Goal: Task Accomplishment & Management: Use online tool/utility

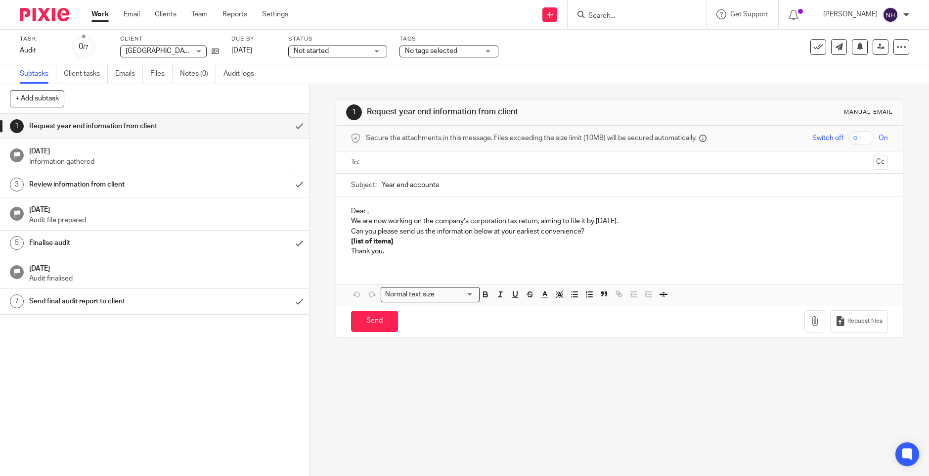
click at [626, 13] on input "Search" at bounding box center [631, 16] width 89 height 9
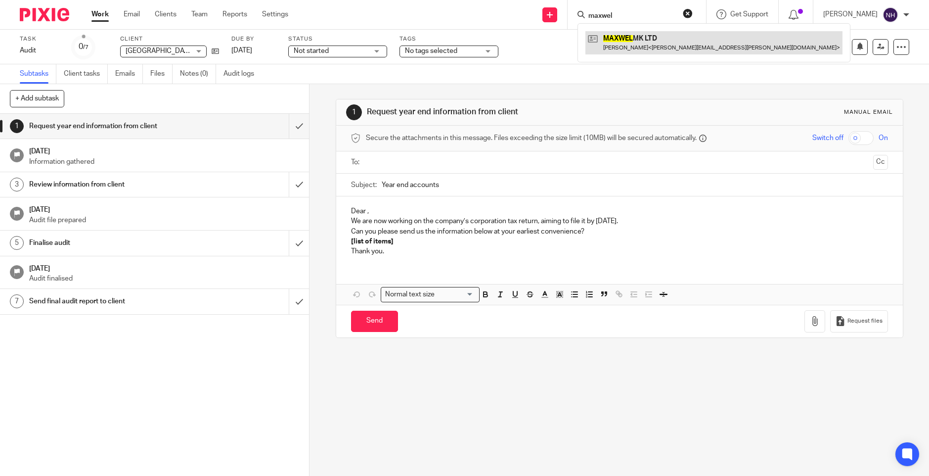
type input "maxwel"
click at [658, 47] on link at bounding box center [713, 42] width 257 height 23
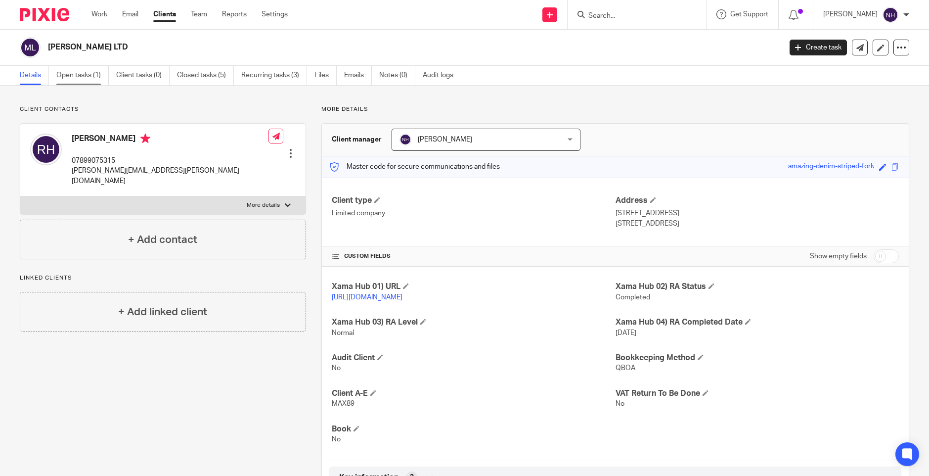
click at [83, 75] on link "Open tasks (1)" at bounding box center [82, 75] width 52 height 19
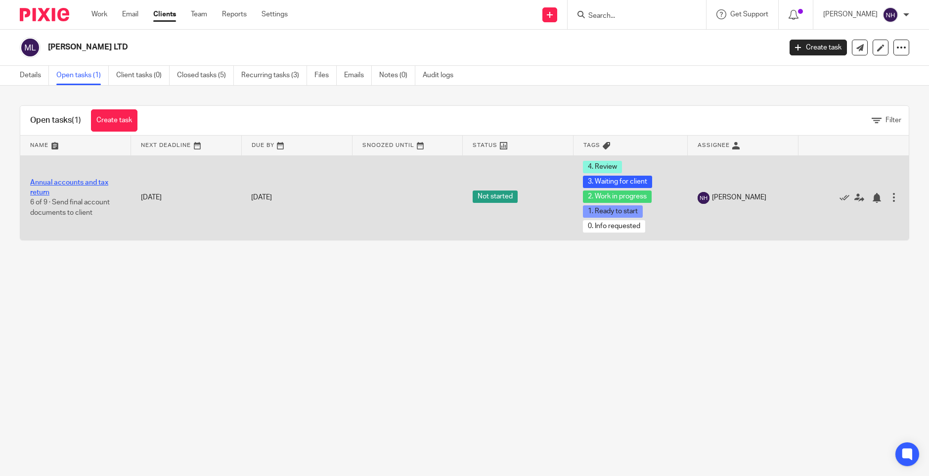
click at [94, 181] on link "Annual accounts and tax return" at bounding box center [69, 187] width 78 height 17
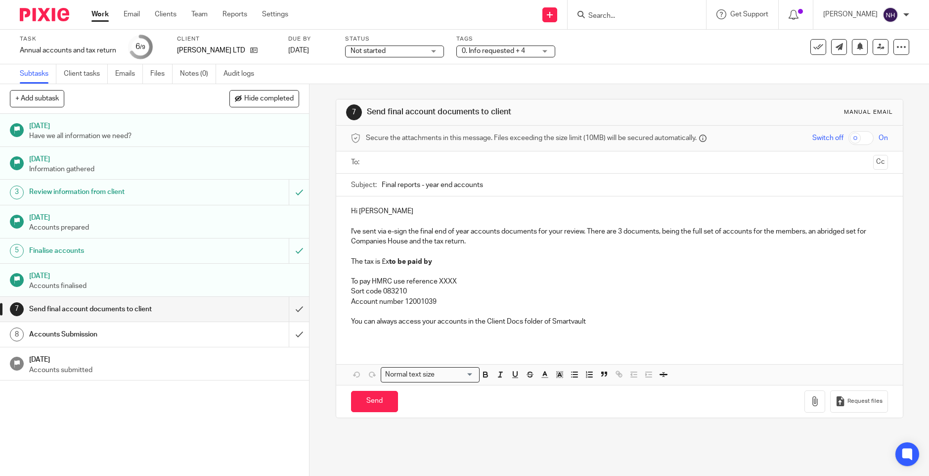
click at [546, 52] on div "0. Info requested + 4" at bounding box center [505, 51] width 99 height 12
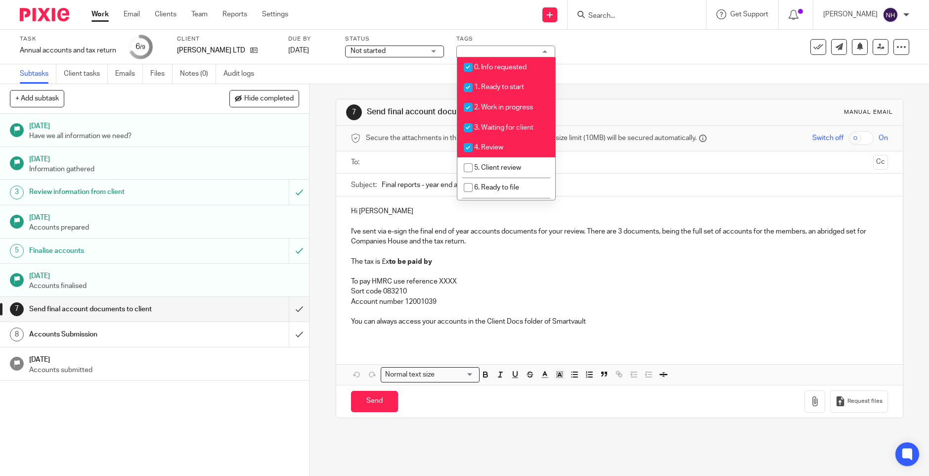
click at [463, 66] on input "checkbox" at bounding box center [468, 67] width 19 height 19
checkbox input "false"
click at [464, 84] on input "checkbox" at bounding box center [468, 87] width 19 height 19
checkbox input "false"
click at [466, 105] on input "checkbox" at bounding box center [468, 107] width 19 height 19
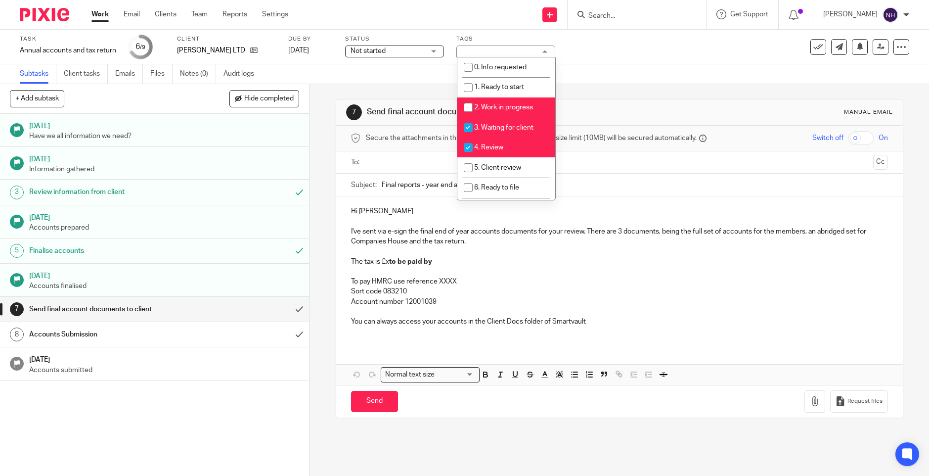
checkbox input "false"
click at [468, 125] on input "checkbox" at bounding box center [468, 127] width 19 height 19
checkbox input "false"
click at [467, 145] on input "checkbox" at bounding box center [468, 147] width 19 height 19
checkbox input "false"
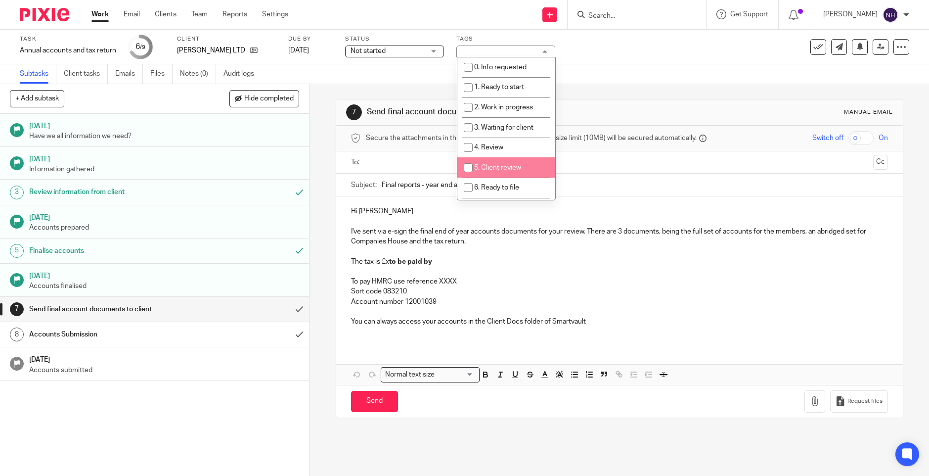
click at [468, 166] on input "checkbox" at bounding box center [468, 167] width 19 height 19
checkbox input "true"
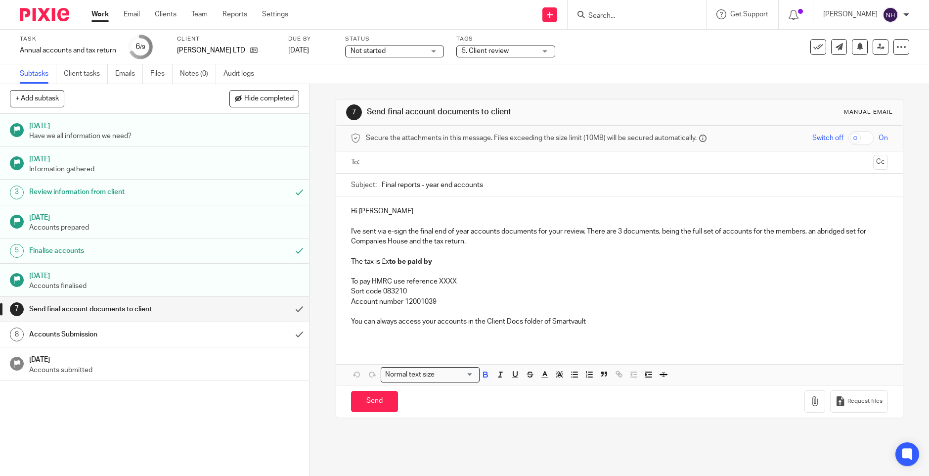
click at [502, 266] on p "The tax is £x to be paid by" at bounding box center [619, 262] width 537 height 10
click at [400, 163] on input "text" at bounding box center [619, 162] width 500 height 11
drag, startPoint x: 420, startPoint y: 186, endPoint x: 380, endPoint y: 187, distance: 40.1
click at [382, 187] on input "Final reports - year end accounts" at bounding box center [635, 187] width 506 height 22
click at [382, 184] on input "FMaxwel MK 2025 year end accounts" at bounding box center [635, 187] width 506 height 22
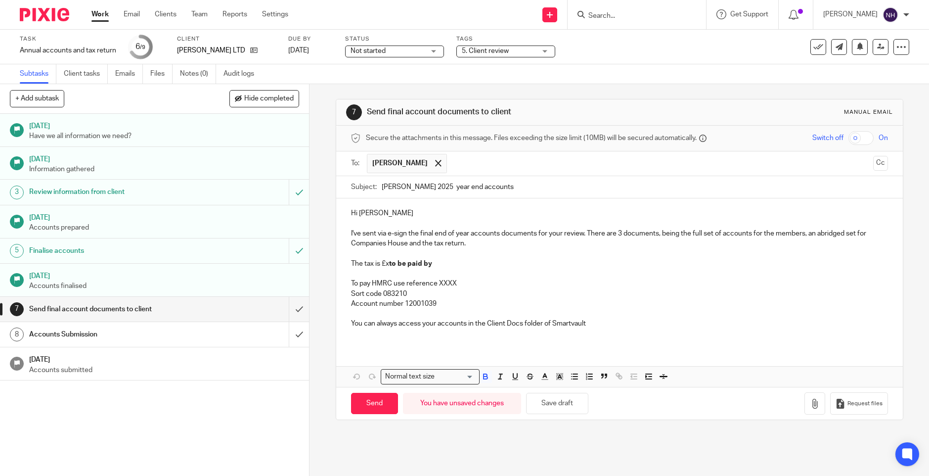
type input "Maxwel MK 2025 year end accounts"
click at [351, 264] on p "The tax is £x to be paid by" at bounding box center [619, 264] width 537 height 10
drag, startPoint x: 350, startPoint y: 265, endPoint x: 437, endPoint y: 302, distance: 94.6
click at [437, 302] on div "Hi Roy I've sent via e-sign the final end of year accounts documents for your r…" at bounding box center [619, 271] width 567 height 147
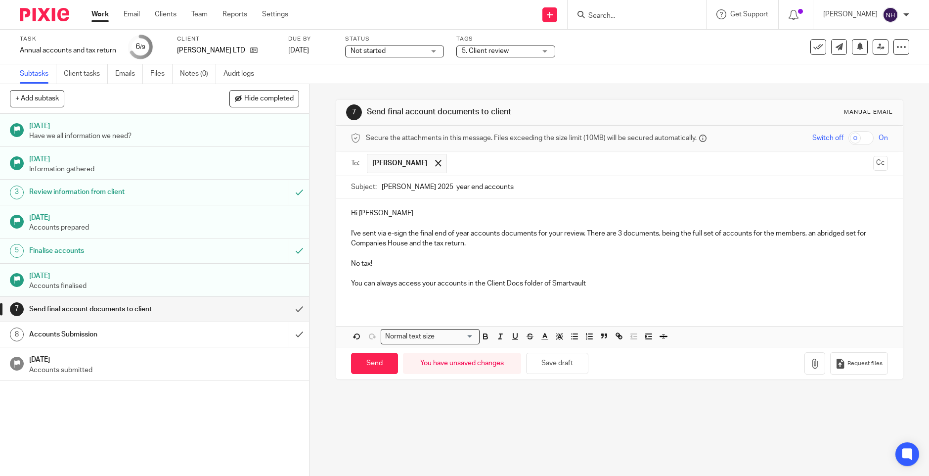
drag, startPoint x: 567, startPoint y: 281, endPoint x: 529, endPoint y: 305, distance: 44.6
click at [518, 311] on div "Hi Roy I've sent via e-sign the final end of year accounts documents for your r…" at bounding box center [619, 272] width 567 height 148
click at [588, 282] on p "You can always access your accounts in the Client Docs folder of Smartvault" at bounding box center [619, 283] width 537 height 10
click at [371, 361] on input "Send" at bounding box center [374, 363] width 47 height 21
type input "Sent"
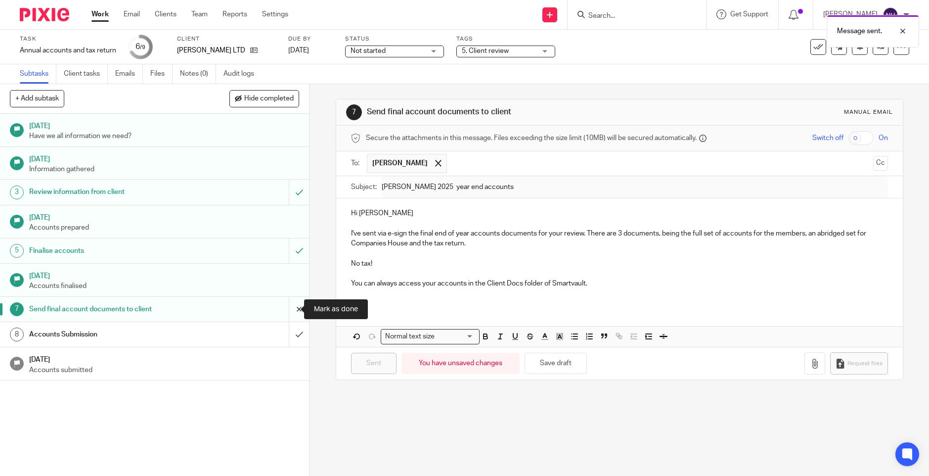
click at [290, 307] on input "submit" at bounding box center [154, 309] width 309 height 25
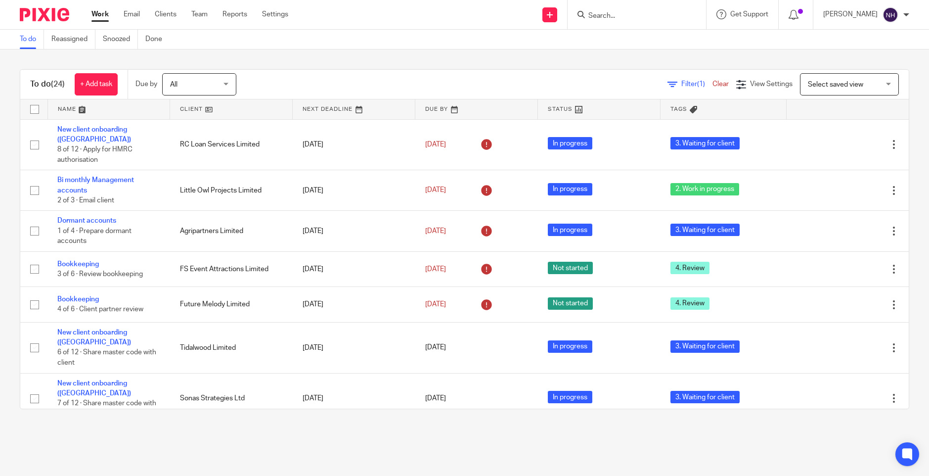
click at [637, 12] on input "Search" at bounding box center [631, 16] width 89 height 9
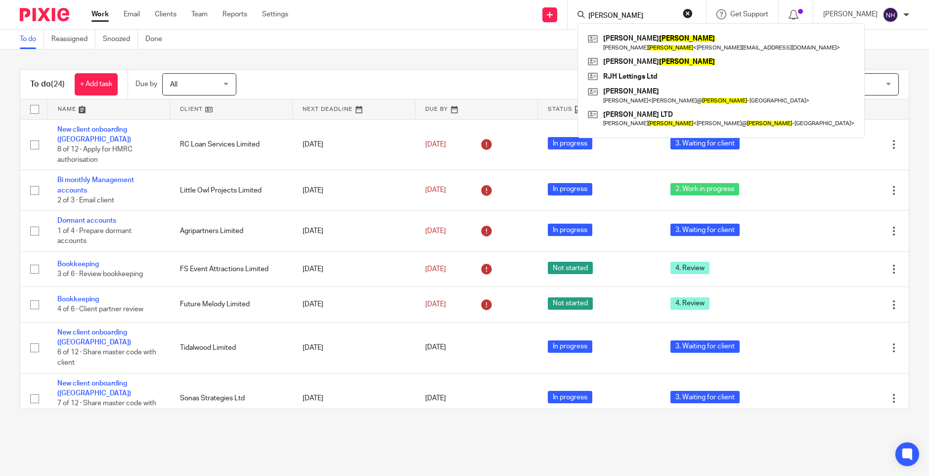
type input "[PERSON_NAME]"
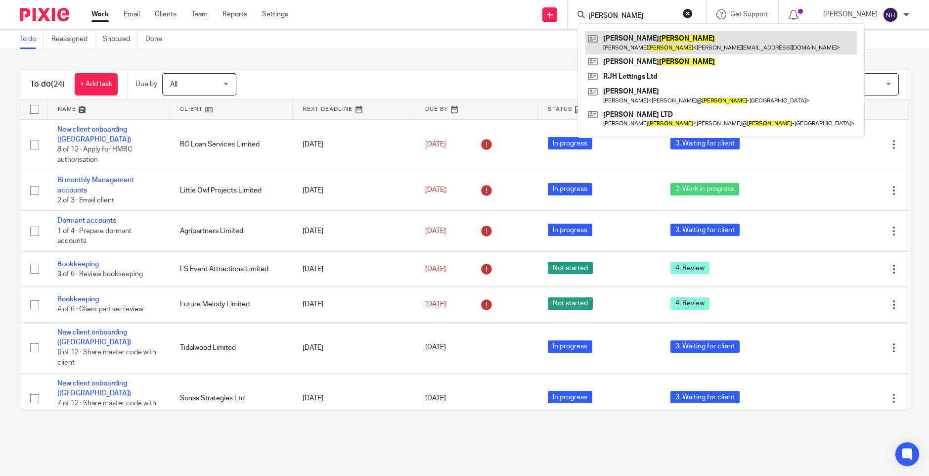
click at [659, 45] on link at bounding box center [720, 42] width 271 height 23
